Goal: Transaction & Acquisition: Download file/media

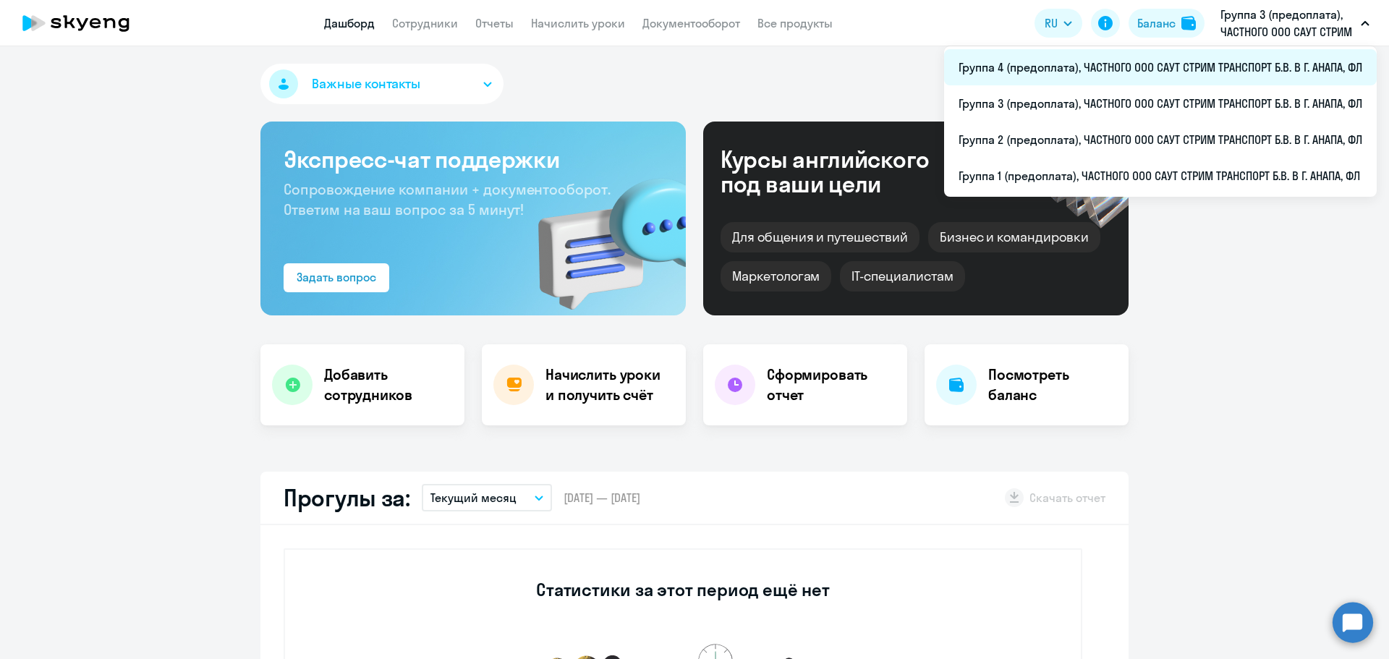
click at [1106, 72] on li "Группа 4 (предоплата), ЧАСТНОГО ООО САУТ СТРИМ ТРАНСПОРТ Б.В. В Г. АНАПА, ФЛ" at bounding box center [1160, 67] width 433 height 36
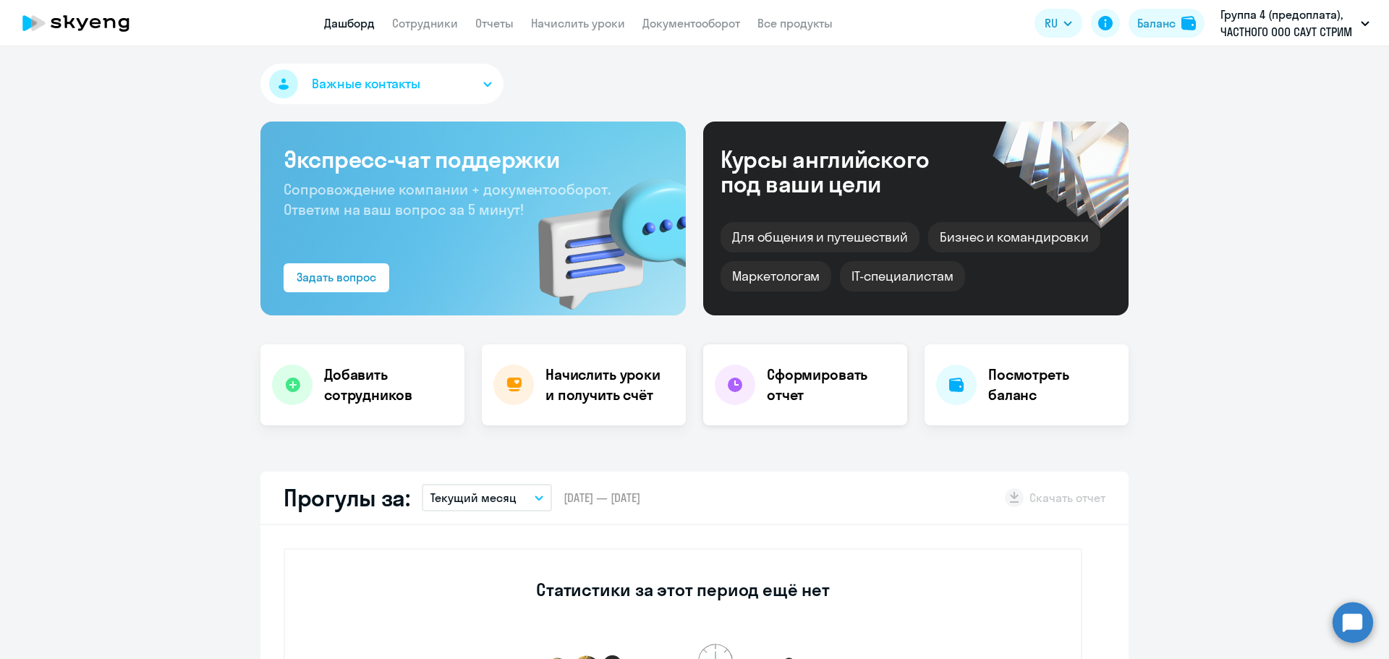
select select "30"
click at [847, 393] on h4 "Сформировать отчет" at bounding box center [831, 385] width 129 height 41
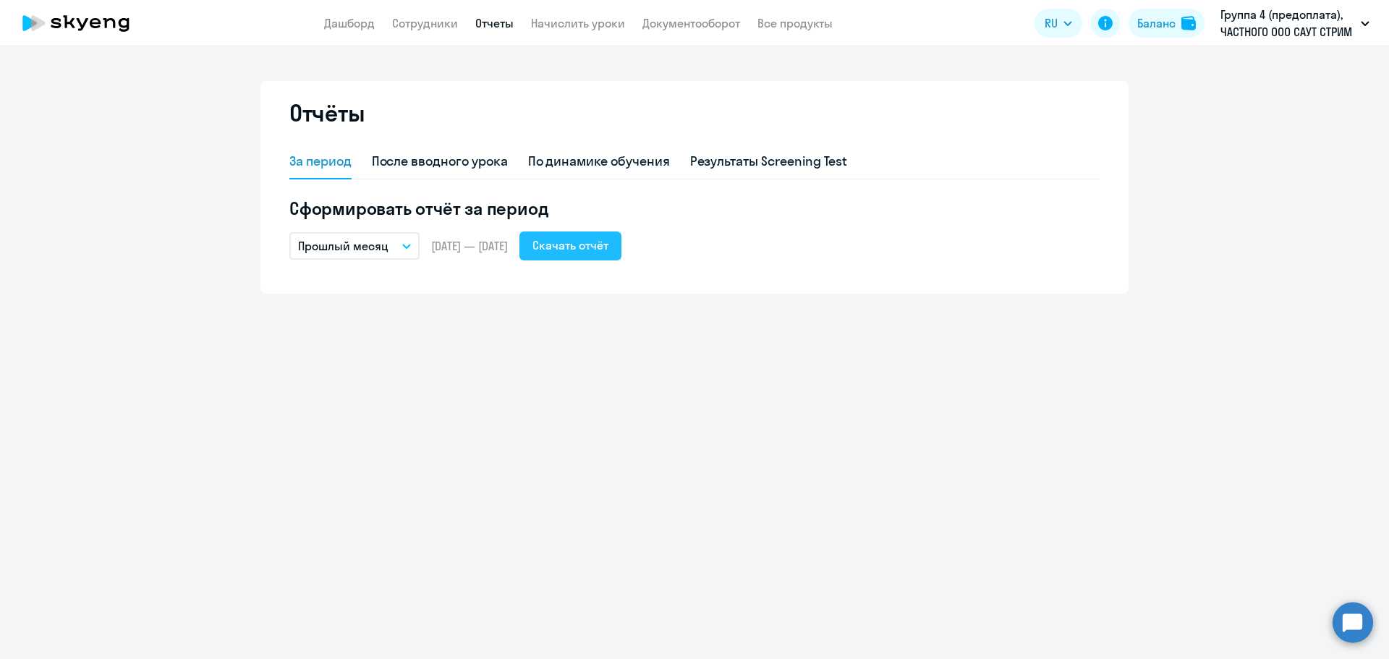
click at [609, 247] on div "Скачать отчёт" at bounding box center [571, 245] width 76 height 17
